Goal: Find specific page/section: Find specific page/section

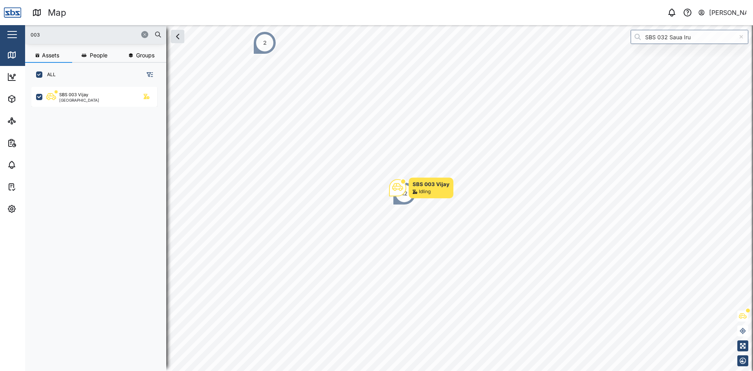
scroll to position [275, 123]
click at [66, 36] on input "003" at bounding box center [96, 35] width 132 height 12
drag, startPoint x: 66, startPoint y: 36, endPoint x: 18, endPoint y: 34, distance: 48.7
click at [18, 34] on div "Map 0 [PERSON_NAME] Close Map Dashboard Assets ATS Camera Generator Personnel T…" at bounding box center [376, 185] width 753 height 371
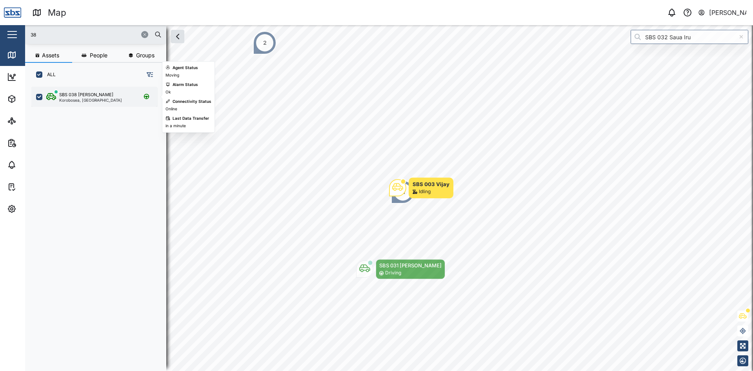
type input "38"
click at [91, 95] on div "SBS 038 [PERSON_NAME]" at bounding box center [86, 94] width 54 height 7
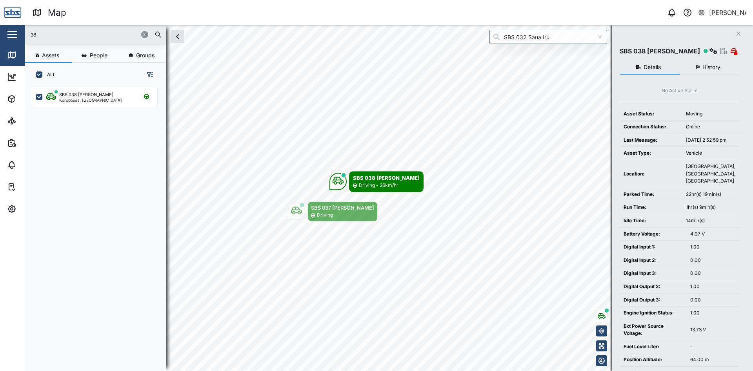
click at [355, 241] on body "Map 0 [PERSON_NAME] Close Map Dashboard Assets ATS Camera Generator Personnel T…" at bounding box center [376, 185] width 753 height 371
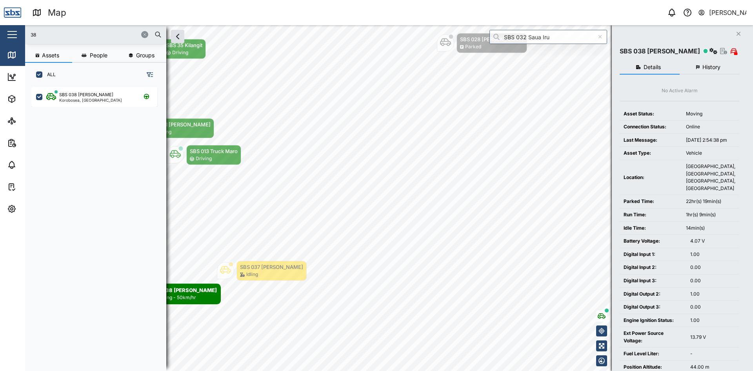
click at [741, 34] on icon "Close" at bounding box center [738, 34] width 5 height 6
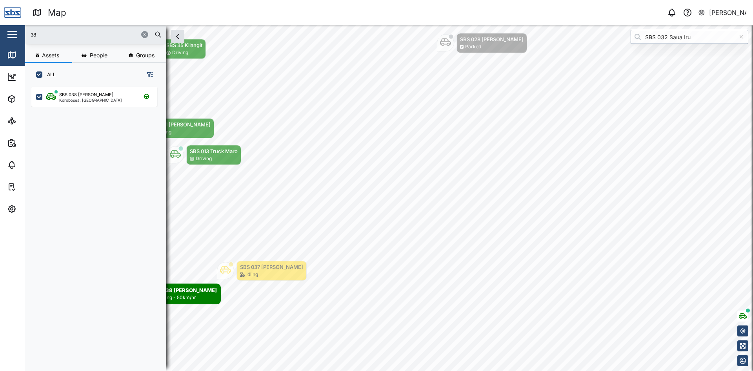
click at [144, 33] on icon "button" at bounding box center [144, 34] width 5 height 5
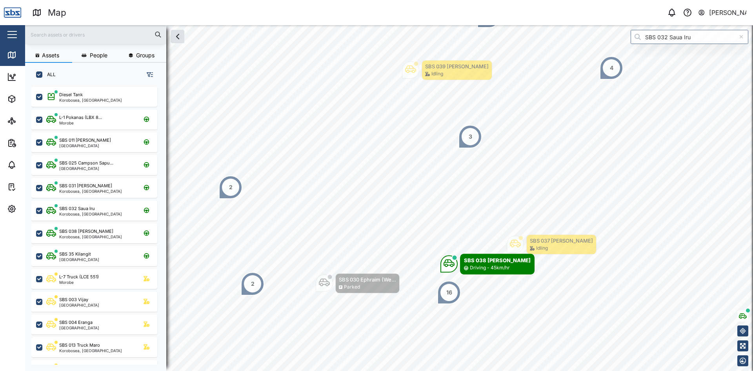
click at [230, 184] on div "2" at bounding box center [231, 187] width 4 height 9
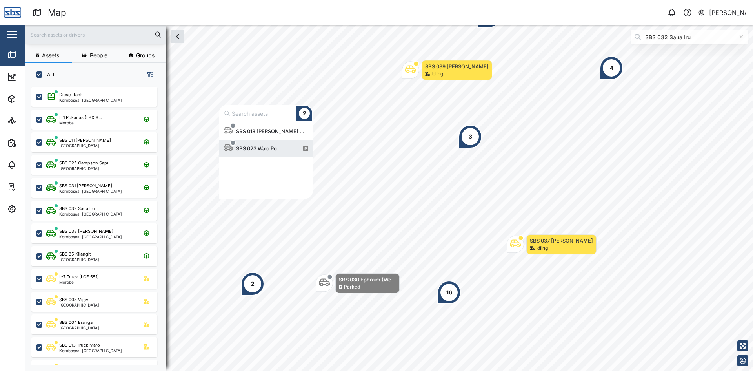
scroll to position [71, 88]
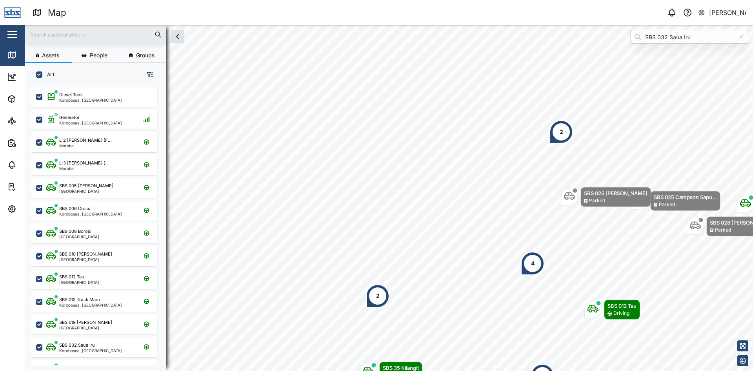
click at [753, 320] on html "Map 0 [PERSON_NAME] Close Map Dashboard Assets ATS Camera Generator Personnel T…" at bounding box center [376, 185] width 753 height 371
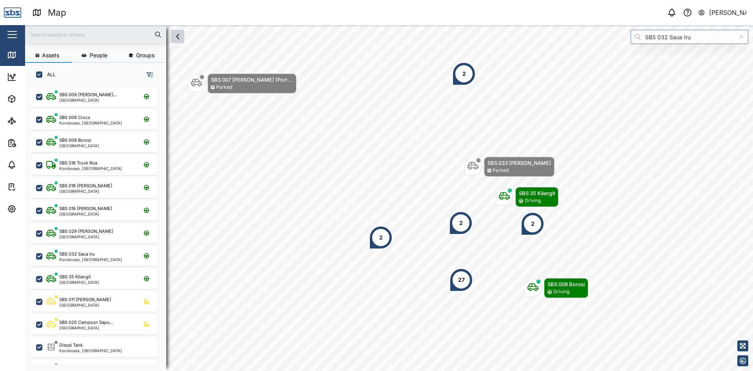
click at [176, 41] on icon "button" at bounding box center [177, 36] width 9 height 9
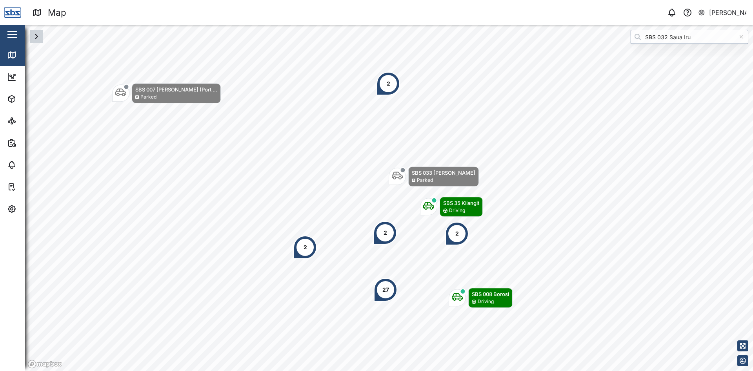
drag, startPoint x: 471, startPoint y: 269, endPoint x: 395, endPoint y: 279, distance: 76.4
click at [395, 279] on div "27" at bounding box center [386, 290] width 24 height 24
